Goal: Answer question/provide support: Answer question/provide support

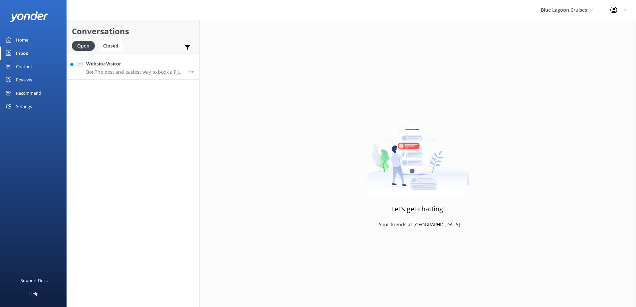
click at [136, 72] on p "Bot: The best and easiest way to book a Fiji cruise is online at [URL][DOMAIN_N…" at bounding box center [134, 72] width 97 height 6
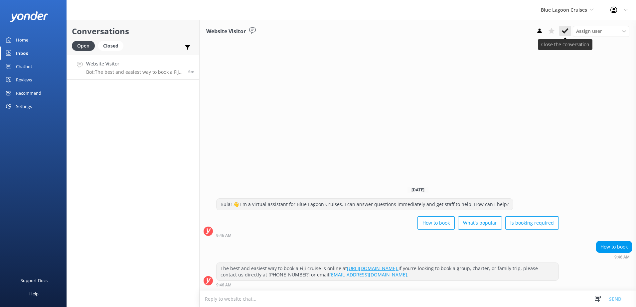
click at [567, 33] on icon at bounding box center [565, 31] width 7 height 7
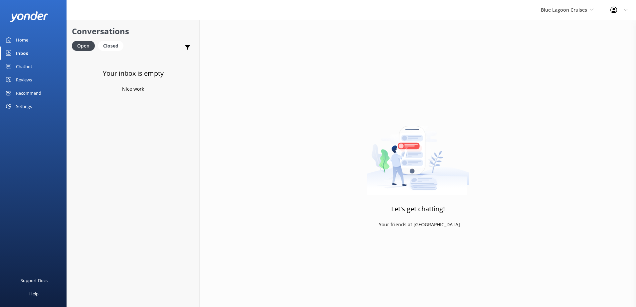
click at [583, 14] on div "Blue Lagoon Cruises South Sea Sailing South Sea Cruises Malamala Beach Club Awe…" at bounding box center [568, 10] width 70 height 20
click at [561, 72] on link "Awesome Adventures Fiji" at bounding box center [566, 76] width 67 height 16
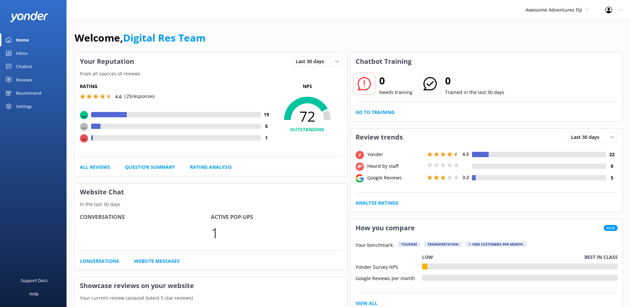
click at [29, 56] on link "Inbox" at bounding box center [33, 53] width 67 height 13
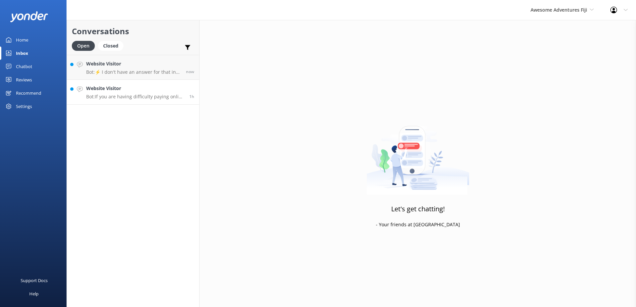
click at [147, 88] on h4 "Website Visitor" at bounding box center [135, 88] width 98 height 7
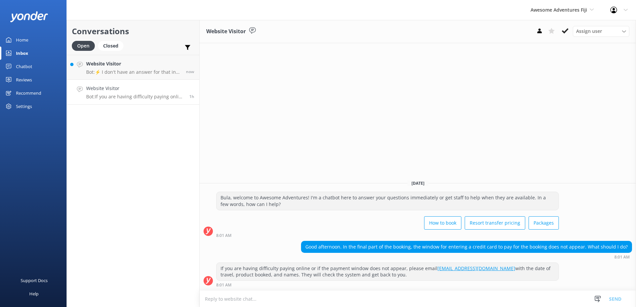
click at [131, 89] on h4 "Website Visitor" at bounding box center [135, 88] width 98 height 7
drag, startPoint x: 563, startPoint y: 30, endPoint x: 549, endPoint y: 91, distance: 62.7
click at [549, 91] on div "Website Visitor Assign user [PERSON_NAME] [PERSON_NAME] Digital Res Team [PERSO…" at bounding box center [418, 163] width 436 height 287
click at [563, 31] on use at bounding box center [565, 30] width 7 height 5
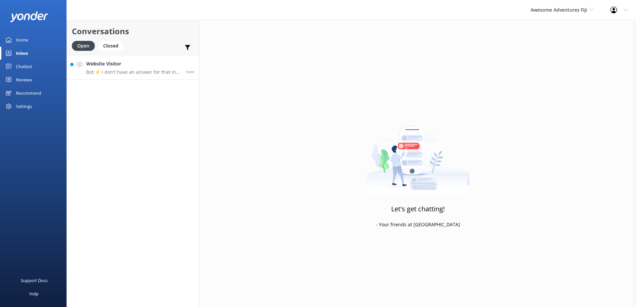
click at [158, 74] on p "Bot: ⚡ I don't have an answer for that in my knowledge base. Please try and rep…" at bounding box center [133, 72] width 95 height 6
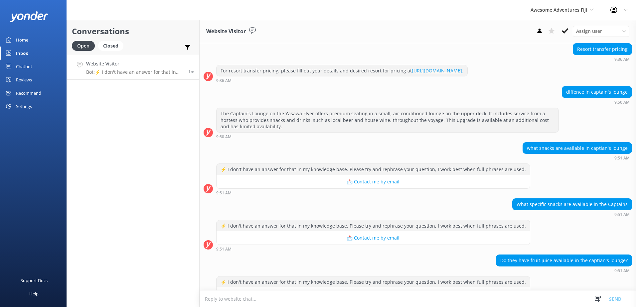
scroll to position [93, 0]
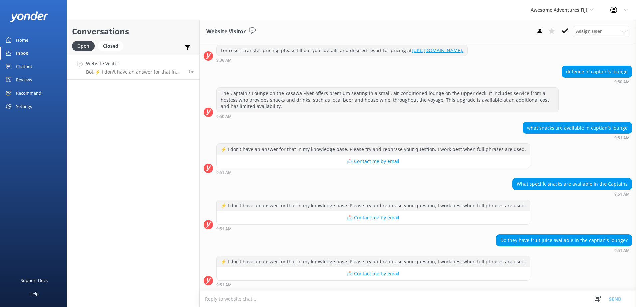
click at [386, 301] on textarea at bounding box center [418, 299] width 436 height 16
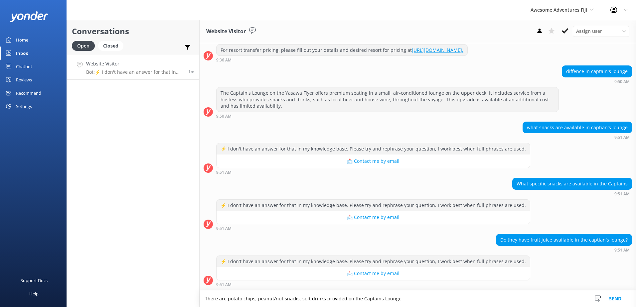
click at [374, 299] on textarea "There are potato chips, peanut/nut snacks, soft drinks provided on the Captains…" at bounding box center [418, 299] width 436 height 17
click at [444, 301] on textarea "There are potato chips, peanut/nut snacks, soft drinks provided on the Captains…" at bounding box center [418, 299] width 436 height 17
type textarea "There are potato chips, peanut/nut snacks, soft drinks provided on the Captains…"
click at [620, 304] on button "Send" at bounding box center [615, 299] width 25 height 17
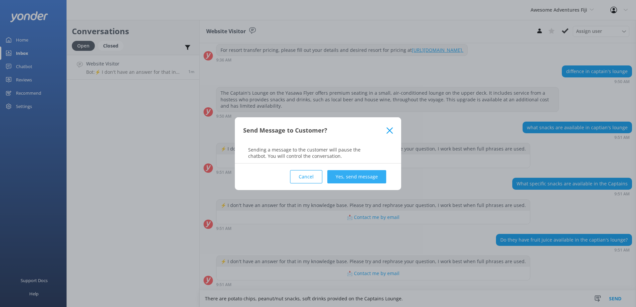
click at [344, 174] on button "Yes, send message" at bounding box center [356, 176] width 59 height 13
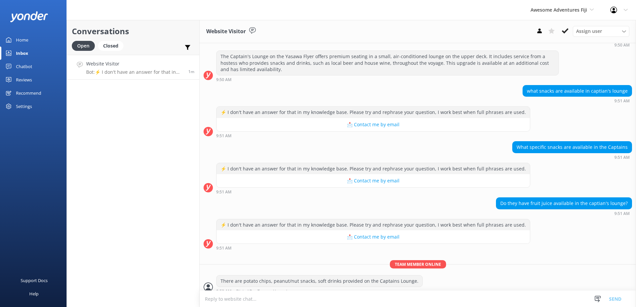
scroll to position [137, 0]
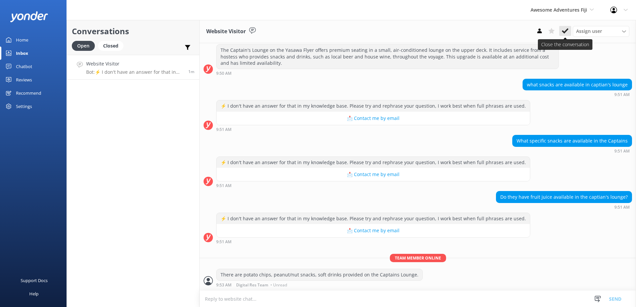
click at [565, 31] on use at bounding box center [565, 30] width 7 height 5
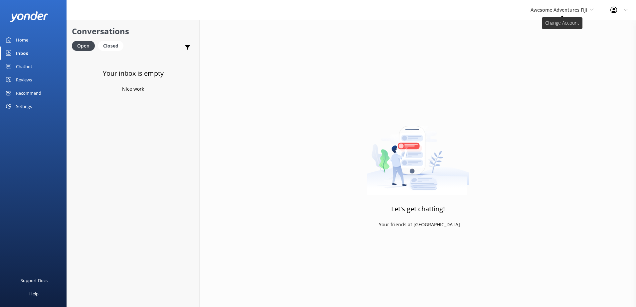
click at [540, 9] on span "Awesome Adventures Fiji" at bounding box center [559, 10] width 57 height 6
click at [548, 63] on link "Malamala Beach Club" at bounding box center [555, 60] width 67 height 16
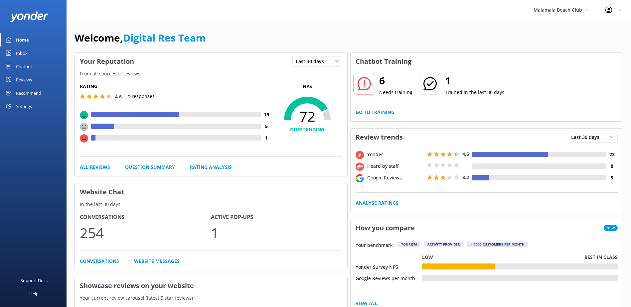
click at [44, 59] on link "Inbox" at bounding box center [33, 53] width 67 height 13
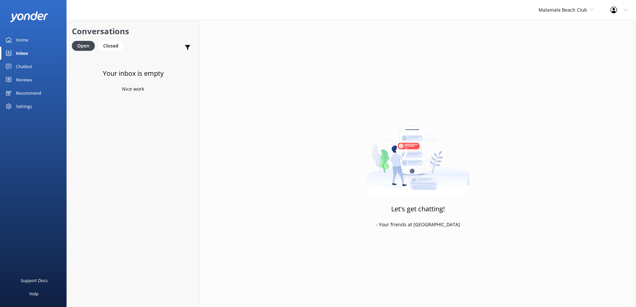
click at [30, 55] on link "Inbox" at bounding box center [33, 53] width 67 height 13
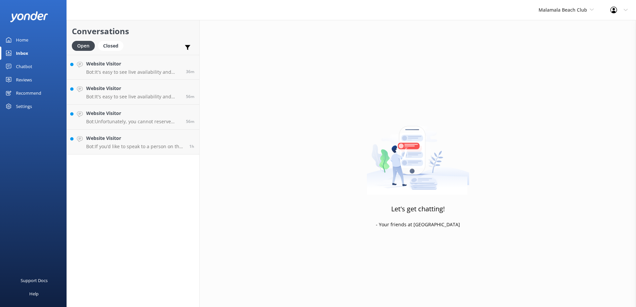
click at [30, 55] on link "Inbox" at bounding box center [33, 53] width 67 height 13
click at [137, 145] on p "Bot: If you’d like to speak to a person on the Malamala Beach Club team, please…" at bounding box center [135, 147] width 98 height 6
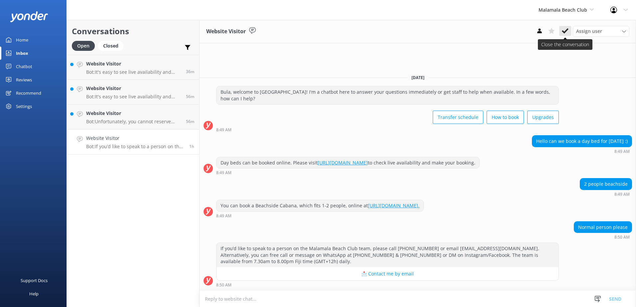
click at [569, 29] on button at bounding box center [565, 31] width 12 height 10
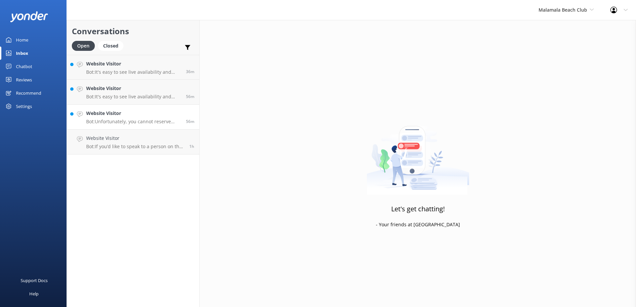
click at [130, 119] on p "Bot: Unfortunately, you cannot reserve specific cabanas or day beds in advance,…" at bounding box center [133, 122] width 95 height 6
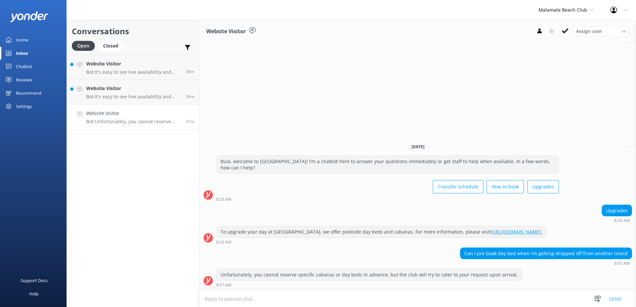
click at [304, 300] on textarea at bounding box center [418, 299] width 436 height 16
type textarea "p"
type textarea "Poolside bed will need to be pre booked and paid for before you travel."
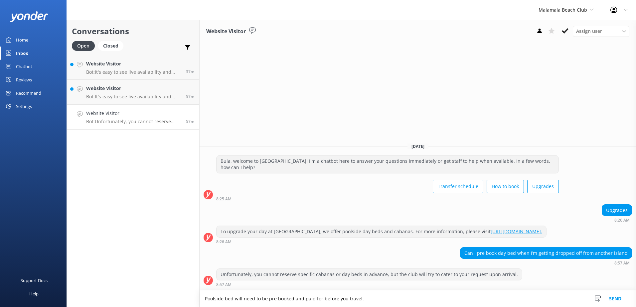
click at [617, 300] on button "Send" at bounding box center [615, 299] width 25 height 17
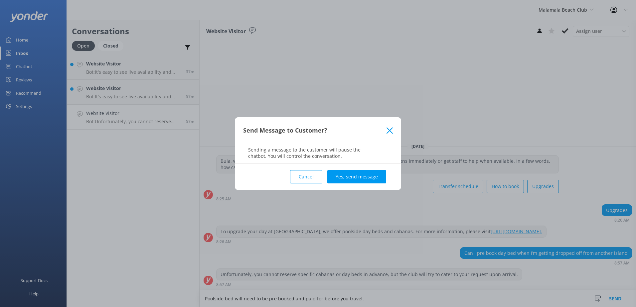
click at [359, 177] on button "Yes, send message" at bounding box center [356, 176] width 59 height 13
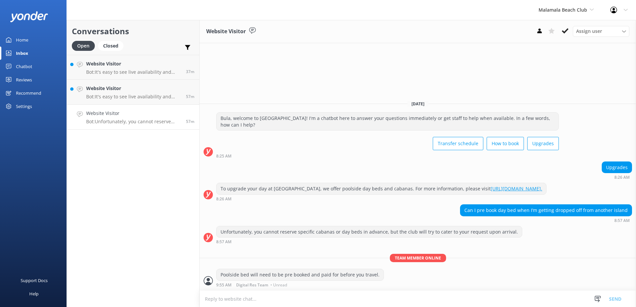
click at [564, 33] on use at bounding box center [565, 30] width 7 height 5
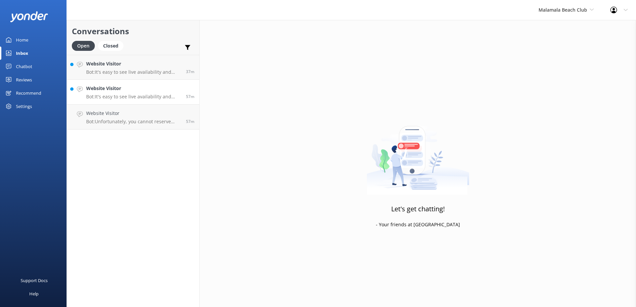
click at [138, 103] on link "Website Visitor Bot: It's easy to see live availability and book online at [URL…" at bounding box center [133, 92] width 132 height 25
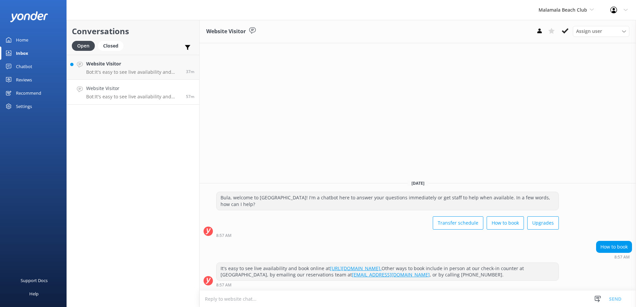
click at [570, 26] on div "Website Visitor Assign user [PERSON_NAME] [PERSON_NAME] Digital Res Team [PERSO…" at bounding box center [418, 31] width 436 height 23
click at [572, 28] on div "Assign user [PERSON_NAME] [PERSON_NAME] Digital Res Team [PERSON_NAME] [PERSON_…" at bounding box center [582, 31] width 96 height 11
click at [572, 32] on div "Assign user [PERSON_NAME] [PERSON_NAME] Digital Res Team [PERSON_NAME] [PERSON_…" at bounding box center [582, 31] width 96 height 11
click at [566, 35] on button at bounding box center [565, 31] width 12 height 10
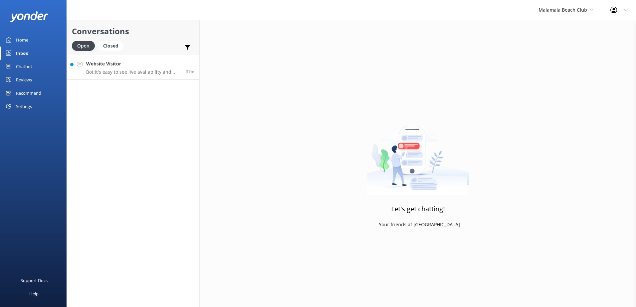
click at [156, 68] on div "Website Visitor Bot: It's easy to see live availability and book online at [URL…" at bounding box center [133, 67] width 95 height 14
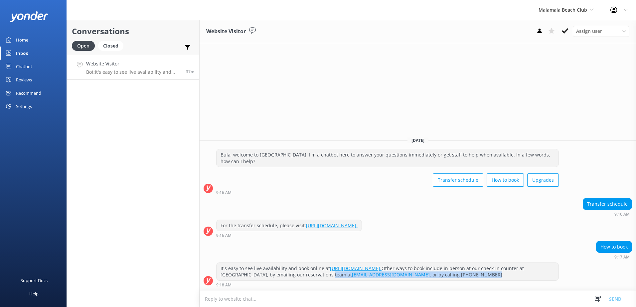
drag, startPoint x: 511, startPoint y: 272, endPoint x: 376, endPoint y: 275, distance: 135.4
click at [376, 275] on div "It's easy to see live availability and book online at [URL][DOMAIN_NAME]. Other…" at bounding box center [388, 272] width 342 height 18
drag, startPoint x: 376, startPoint y: 275, endPoint x: 514, endPoint y: 280, distance: 138.1
click at [518, 281] on div "It's easy to see live availability and book online at [URL][DOMAIN_NAME]. Other…" at bounding box center [387, 275] width 343 height 25
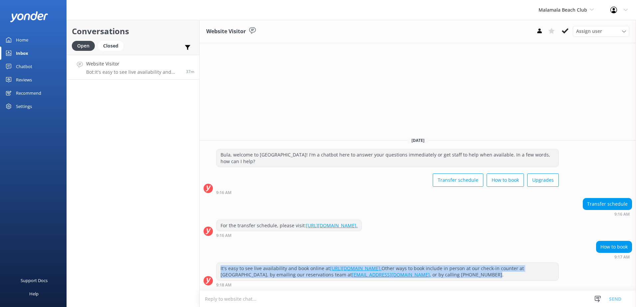
drag, startPoint x: 510, startPoint y: 277, endPoint x: 219, endPoint y: 265, distance: 291.6
click at [219, 265] on div "It's easy to see live availability and book online at [URL][DOMAIN_NAME]. Other…" at bounding box center [388, 272] width 342 height 18
copy div "It's easy to see live availability and book online at [URL][DOMAIN_NAME]. Other…"
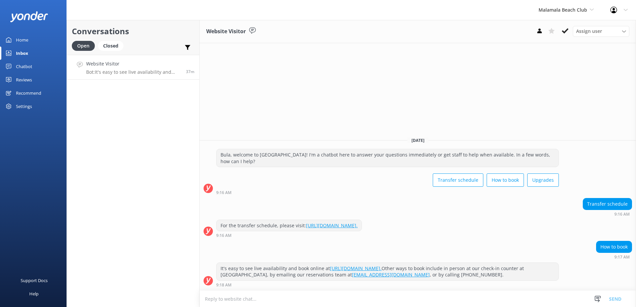
click at [269, 298] on textarea at bounding box center [418, 299] width 436 height 16
paste textarea "It's easy to see live availability and book online at [URL][DOMAIN_NAME]. Other…"
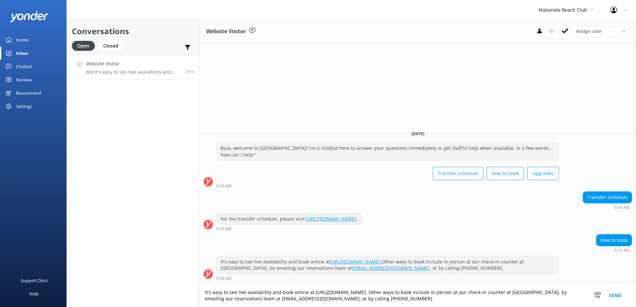
click at [443, 293] on textarea "It's easy to see live availability and book online at [URL][DOMAIN_NAME]. Other…" at bounding box center [418, 295] width 436 height 23
click at [445, 293] on textarea "It's easy to see live availability and book online at [URL][DOMAIN_NAME]. Other…" at bounding box center [418, 295] width 436 height 23
type textarea "It's easy to see live availability and book online at [URL][DOMAIN_NAME] . Othe…"
click at [617, 297] on button "Send" at bounding box center [615, 295] width 25 height 23
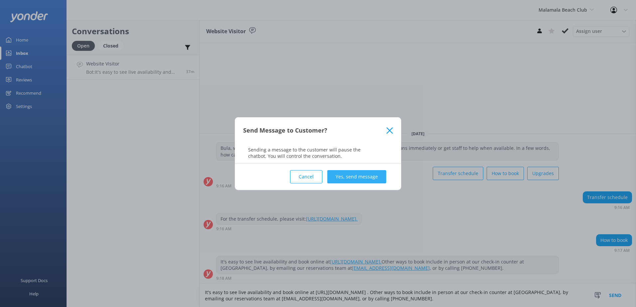
click at [371, 180] on button "Yes, send message" at bounding box center [356, 176] width 59 height 13
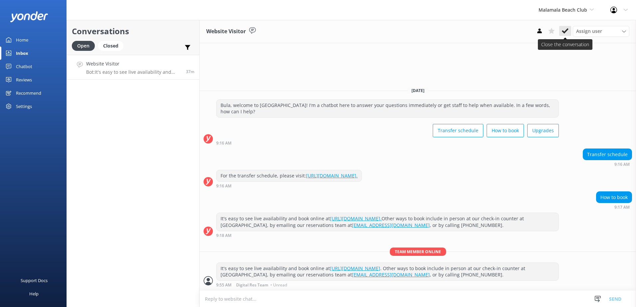
click at [569, 29] on button at bounding box center [565, 31] width 12 height 10
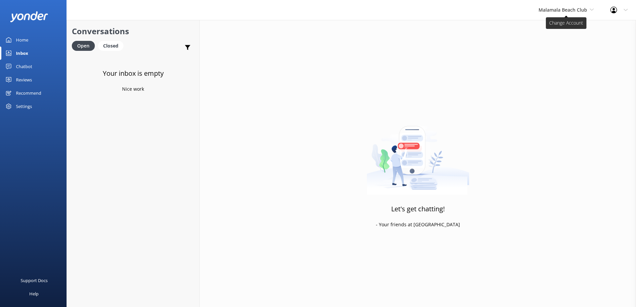
click at [588, 13] on span "Malamala Beach Club" at bounding box center [566, 9] width 55 height 7
click at [571, 43] on link "South Sea Cruises" at bounding box center [563, 44] width 67 height 16
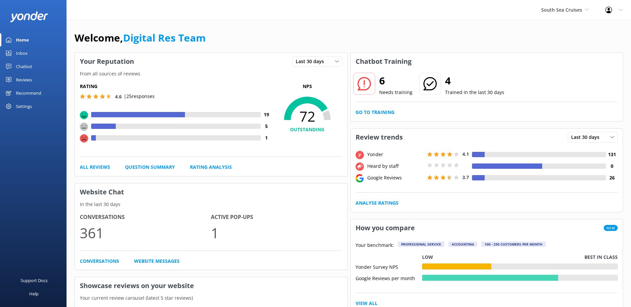
click at [36, 61] on link "Chatbot" at bounding box center [33, 66] width 67 height 13
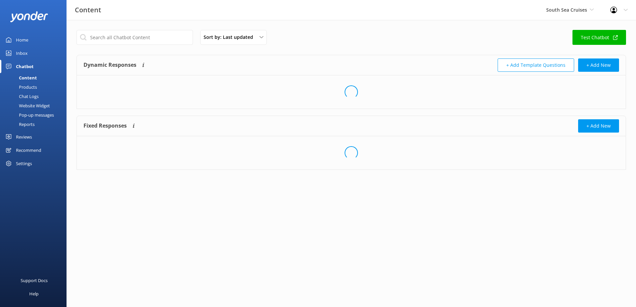
click at [34, 54] on link "Inbox" at bounding box center [33, 53] width 67 height 13
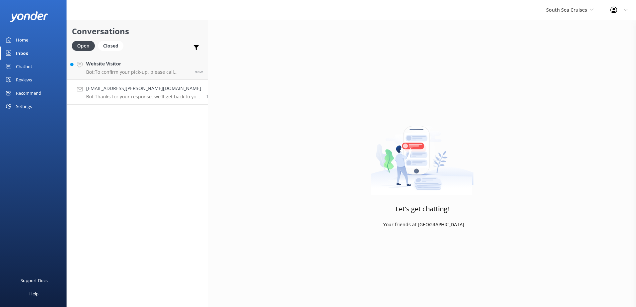
click at [138, 90] on h4 "[EMAIL_ADDRESS][PERSON_NAME][DOMAIN_NAME]" at bounding box center [143, 88] width 115 height 7
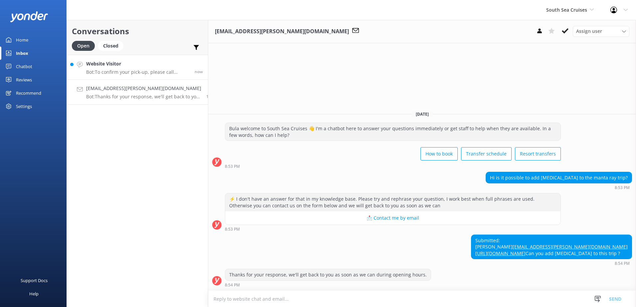
click at [135, 70] on p "Bot: To confirm your pick-up, please call [PHONE_NUMBER]." at bounding box center [137, 72] width 103 height 6
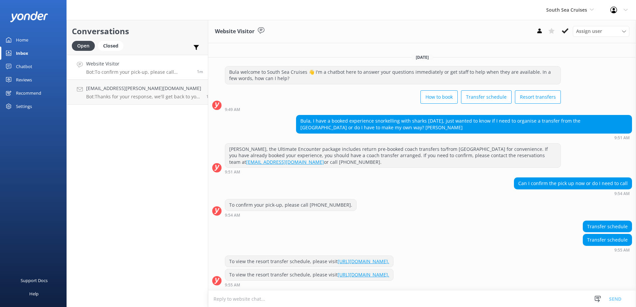
click at [403, 297] on textarea at bounding box center [422, 299] width 428 height 16
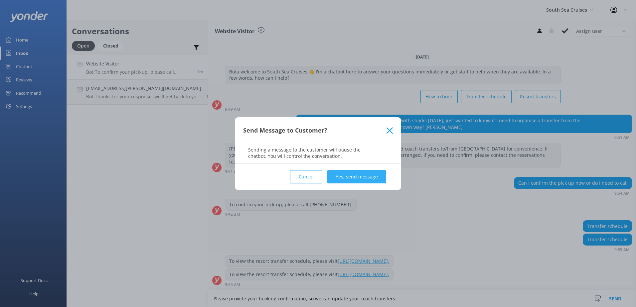
type textarea "Please provide your booking confirmation, so we can update your coach transfers"
click at [380, 180] on button "Yes, send message" at bounding box center [356, 176] width 59 height 13
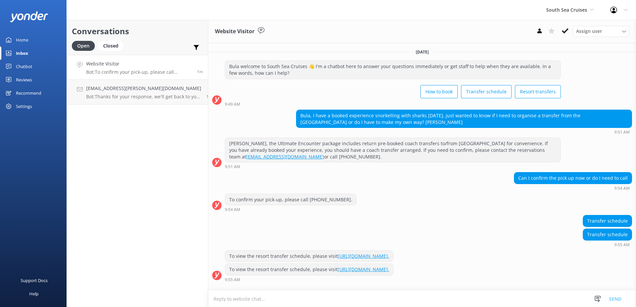
scroll to position [38, 0]
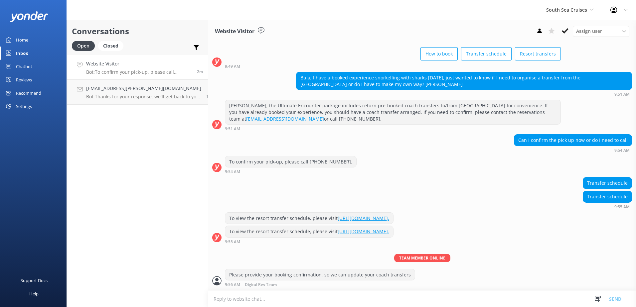
click at [168, 69] on div "Website Visitor Bot: To confirm your pick-up, please call [PHONE_NUMBER]." at bounding box center [139, 67] width 106 height 14
click at [152, 90] on h4 "[EMAIL_ADDRESS][PERSON_NAME][DOMAIN_NAME]" at bounding box center [143, 88] width 115 height 7
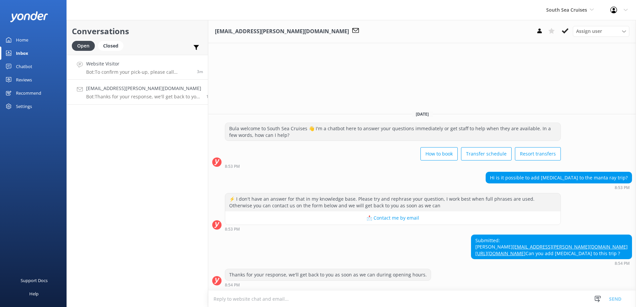
click at [143, 68] on div "Website Visitor Bot: To confirm your pick-up, please call [PHONE_NUMBER]." at bounding box center [139, 67] width 106 height 14
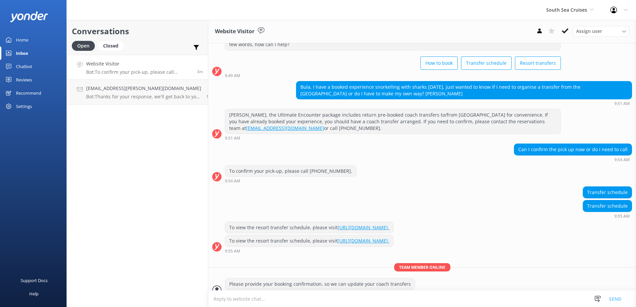
scroll to position [38, 0]
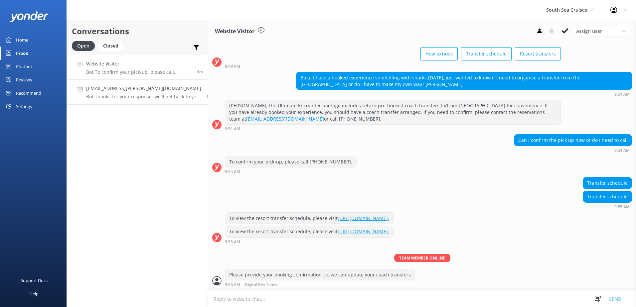
click at [158, 95] on p "Bot: Thanks for your response, we'll get back to you as soon as we can during o…" at bounding box center [143, 97] width 115 height 6
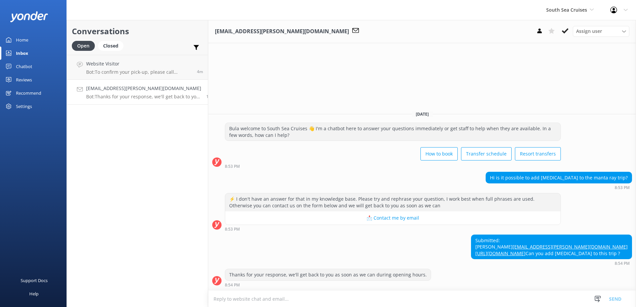
click at [374, 296] on textarea at bounding box center [422, 299] width 428 height 16
type textarea "T"
type textarea "f"
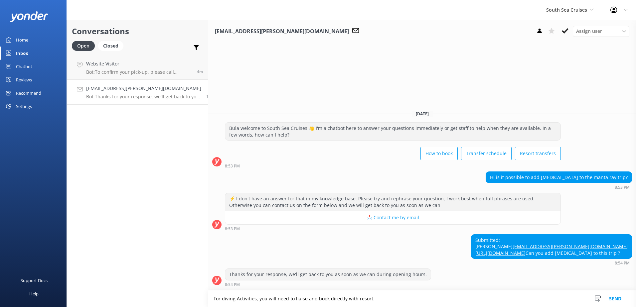
type textarea "For diving Activities, you will need to liaise and book directly with resort."
click at [613, 300] on button "Send" at bounding box center [615, 299] width 25 height 17
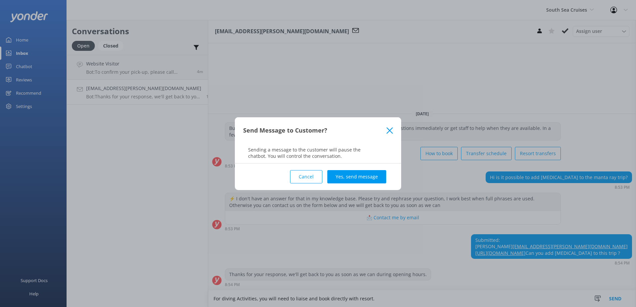
drag, startPoint x: 359, startPoint y: 174, endPoint x: 345, endPoint y: 186, distance: 18.4
click at [359, 174] on button "Yes, send message" at bounding box center [356, 176] width 59 height 13
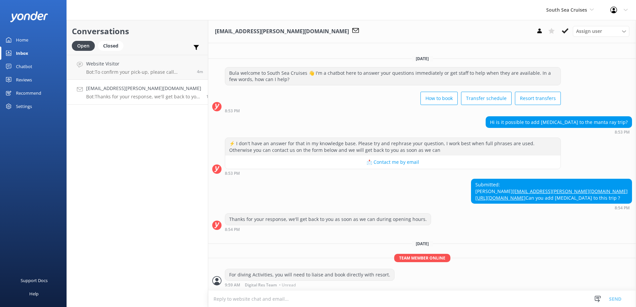
click at [570, 25] on div "[EMAIL_ADDRESS][PERSON_NAME][DOMAIN_NAME] Assign user [PERSON_NAME] [PERSON_NAM…" at bounding box center [422, 31] width 428 height 23
click at [569, 29] on button at bounding box center [565, 31] width 12 height 10
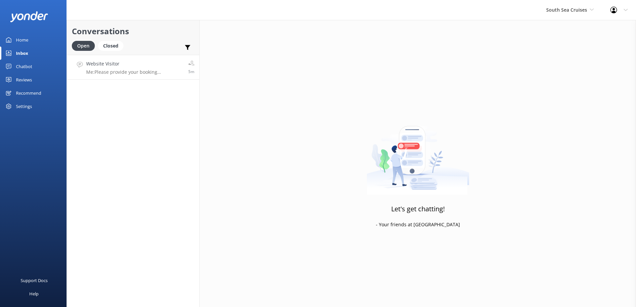
click at [158, 78] on link "Website Visitor Me: Please provide your booking confirmation, so we can update …" at bounding box center [133, 67] width 132 height 25
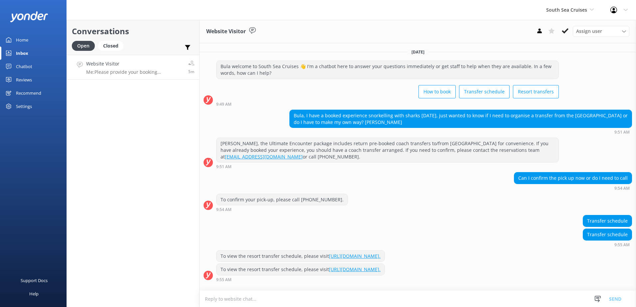
scroll to position [38, 0]
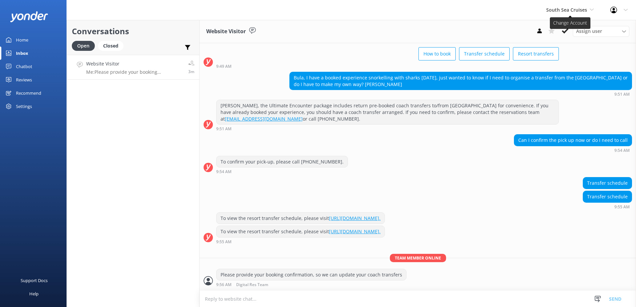
click at [569, 13] on span "South Sea Cruises" at bounding box center [566, 10] width 41 height 6
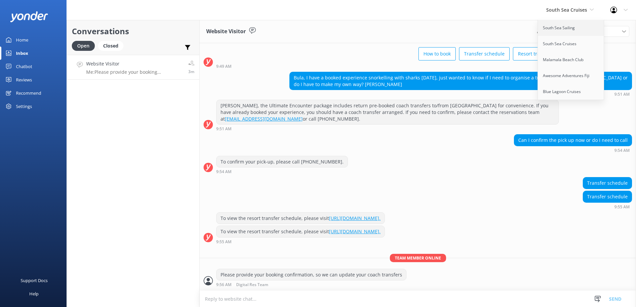
click at [562, 25] on link "South Sea Sailing" at bounding box center [571, 28] width 67 height 16
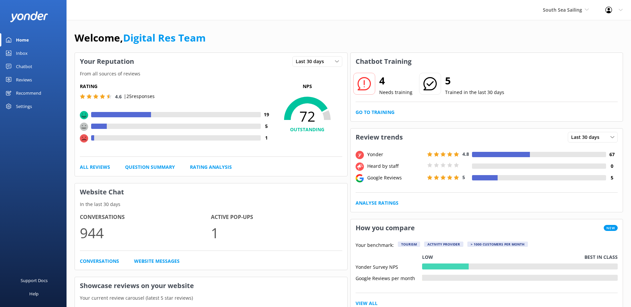
click at [34, 57] on link "Inbox" at bounding box center [33, 53] width 67 height 13
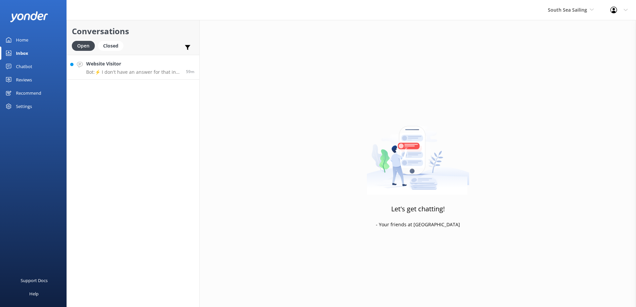
click at [108, 71] on p "Bot: ⚡ I don't have an answer for that in my knowledge base. Please try and rep…" at bounding box center [133, 72] width 95 height 6
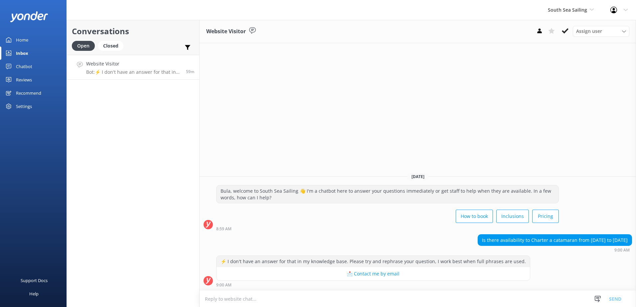
click at [415, 296] on textarea at bounding box center [418, 299] width 436 height 16
paste textarea "Bula, kindly note that it would be best that you direct these queries to our Ma…"
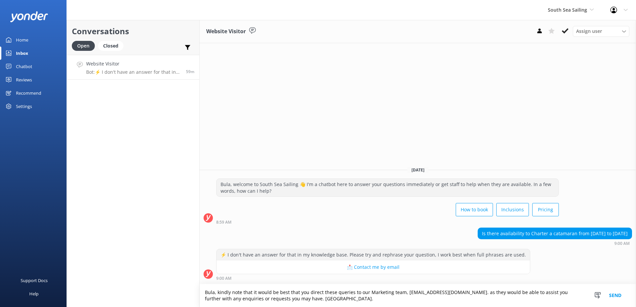
drag, startPoint x: 400, startPoint y: 291, endPoint x: 367, endPoint y: 292, distance: 33.3
click at [367, 292] on textarea "Bula, kindly note that it would be best that you direct these queries to our Ma…" at bounding box center [418, 295] width 436 height 23
type textarea "Bula, kindly note that it would be best that you direct these queries to our sa…"
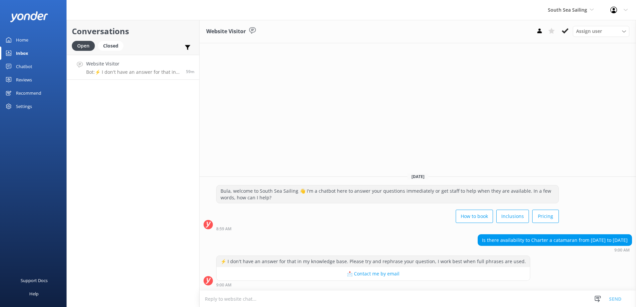
click at [416, 296] on textarea at bounding box center [418, 299] width 436 height 16
click at [503, 300] on textarea at bounding box center [418, 299] width 436 height 16
paste textarea "Bula, kindly note that it would be best that you direct these queries to our Ma…"
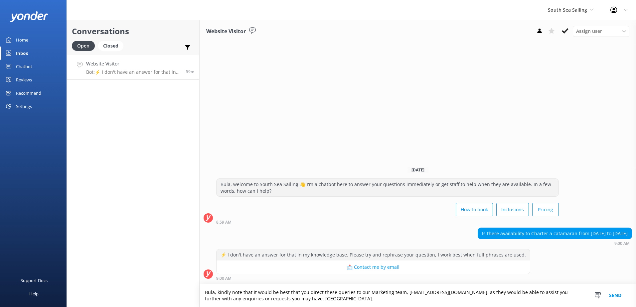
click at [401, 294] on textarea "Bula, kindly note that it would be best that you direct these queries to our Ma…" at bounding box center [418, 295] width 436 height 23
drag, startPoint x: 400, startPoint y: 294, endPoint x: 366, endPoint y: 292, distance: 34.0
click at [366, 292] on textarea "Bula, kindly note that it would be best that you direct these queries to our Ma…" at bounding box center [418, 295] width 436 height 23
drag, startPoint x: 504, startPoint y: 298, endPoint x: 461, endPoint y: 299, distance: 42.6
click at [501, 300] on textarea "Bula, kindly note that it would be best that you direct these queries to our sa…" at bounding box center [418, 295] width 436 height 23
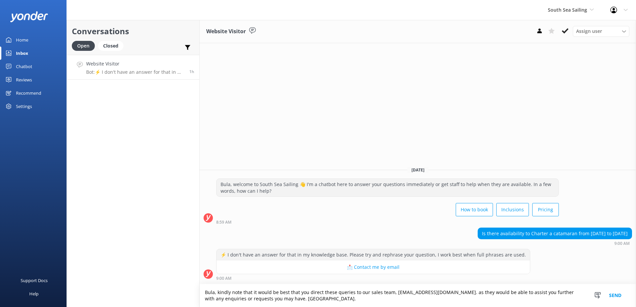
drag, startPoint x: 421, startPoint y: 294, endPoint x: 392, endPoint y: 292, distance: 29.7
click at [392, 292] on textarea "Bula, kindly note that it would be best that you direct these queries to our sa…" at bounding box center [418, 295] width 436 height 23
paste textarea "Fiji_Sales"
type textarea "Bula, kindly note that it would be best that you direct these queries to our sa…"
click at [617, 294] on button "Send" at bounding box center [615, 295] width 25 height 23
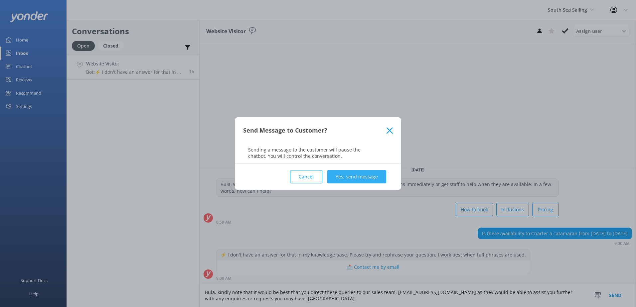
click at [351, 176] on button "Yes, send message" at bounding box center [356, 176] width 59 height 13
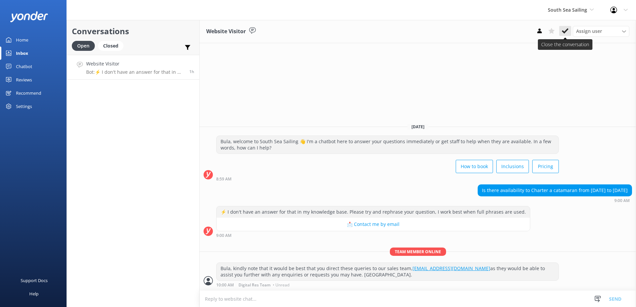
click at [568, 33] on icon at bounding box center [565, 31] width 7 height 7
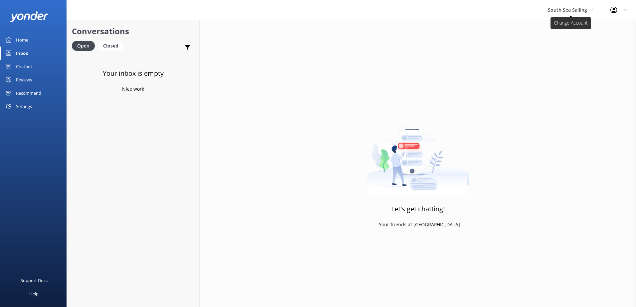
click at [573, 13] on span "South Sea Sailing" at bounding box center [567, 10] width 39 height 6
click at [567, 49] on link "South Sea Cruises" at bounding box center [573, 44] width 67 height 16
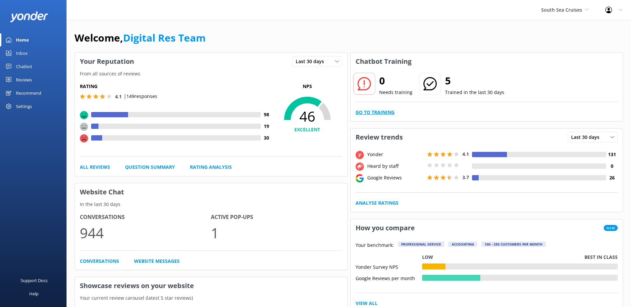
click at [366, 111] on link "Go to Training" at bounding box center [375, 112] width 39 height 7
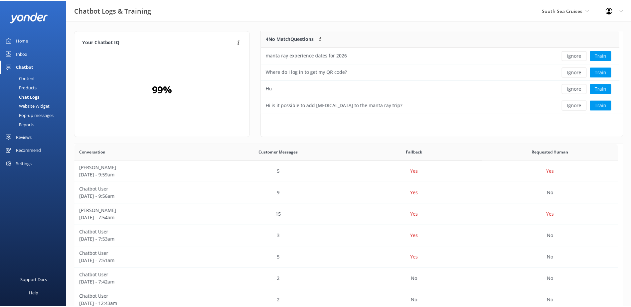
scroll to position [78, 356]
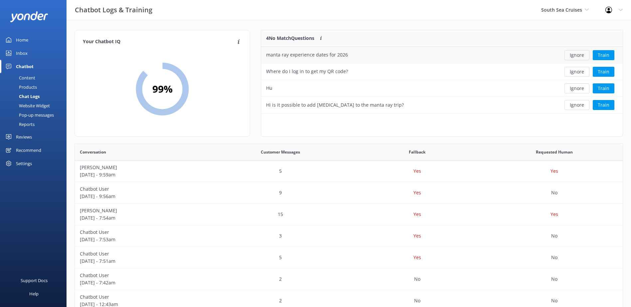
click at [582, 55] on button "Ignore" at bounding box center [576, 55] width 25 height 10
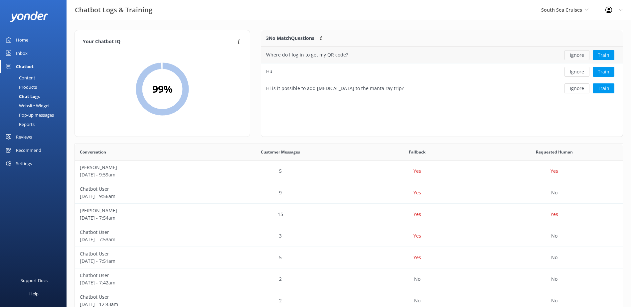
scroll to position [62, 356]
click at [580, 55] on button "Ignore" at bounding box center [576, 55] width 25 height 10
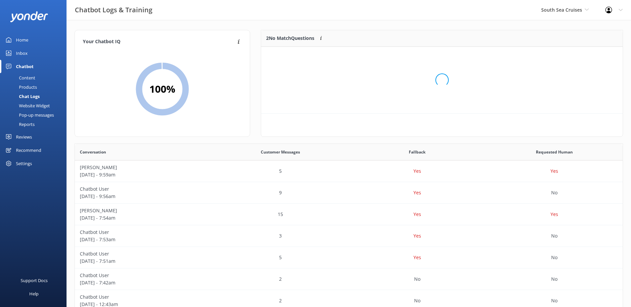
scroll to position [45, 356]
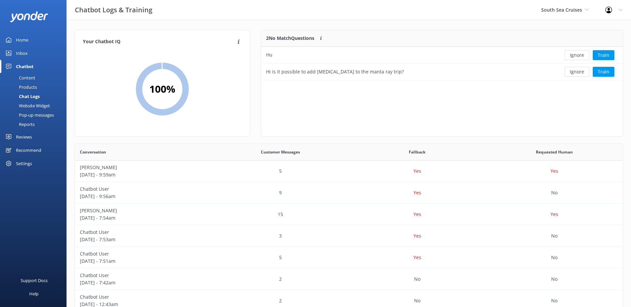
click at [580, 55] on button "Ignore" at bounding box center [576, 55] width 25 height 10
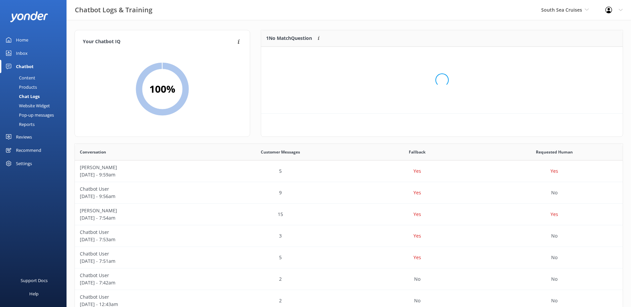
scroll to position [29, 356]
click at [580, 55] on button "Ignore" at bounding box center [576, 55] width 25 height 10
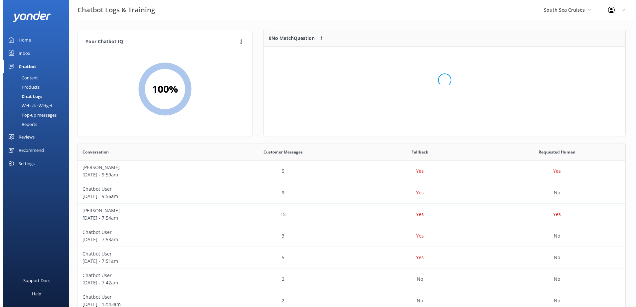
scroll to position [78, 356]
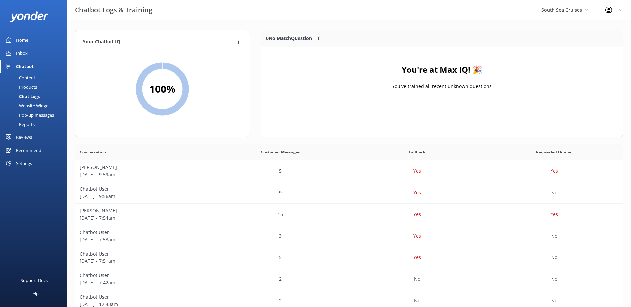
click at [22, 51] on div "Inbox" at bounding box center [22, 53] width 12 height 13
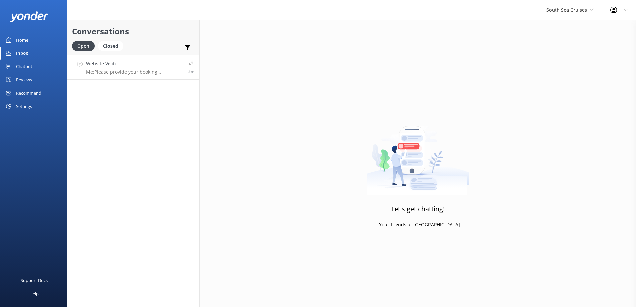
click at [102, 67] on h4 "Website Visitor" at bounding box center [134, 63] width 97 height 7
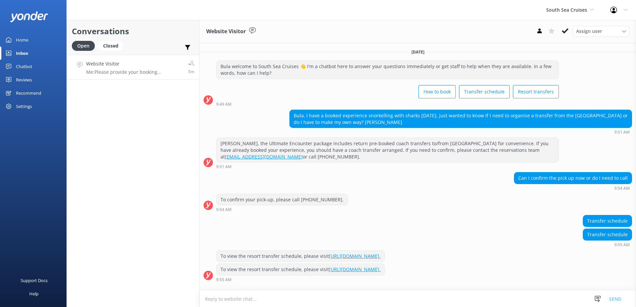
scroll to position [38, 0]
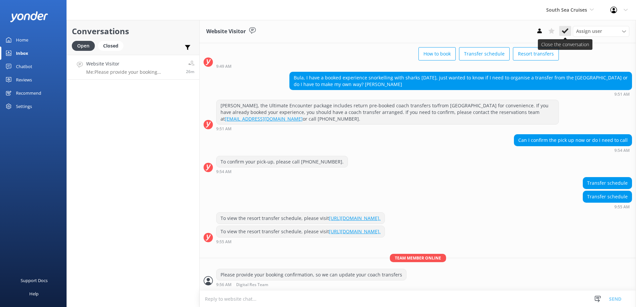
click at [565, 33] on use at bounding box center [565, 30] width 7 height 5
